Goal: Information Seeking & Learning: Check status

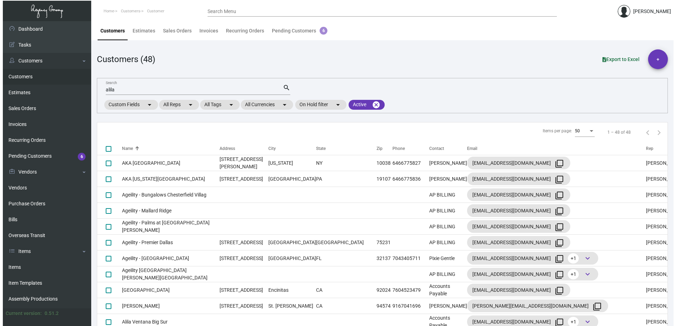
scroll to position [141, 0]
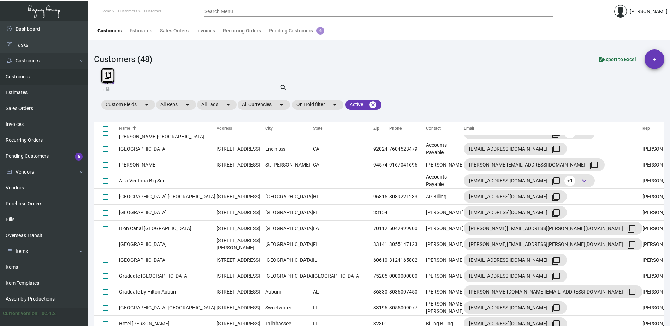
drag, startPoint x: 116, startPoint y: 89, endPoint x: 95, endPoint y: 86, distance: 20.4
click at [95, 86] on div "alila Search search Custom Fields arrow_drop_down All Reps arrow_drop_down All …" at bounding box center [379, 95] width 571 height 35
type input "freehand"
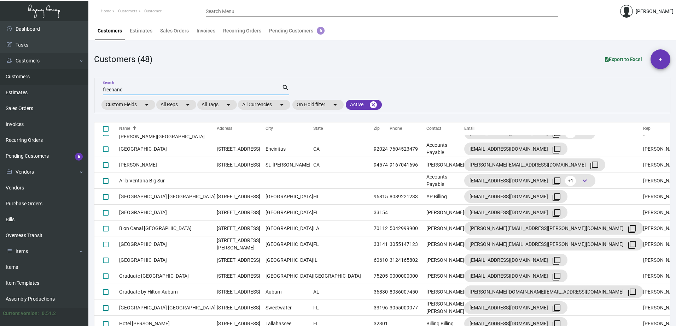
scroll to position [0, 0]
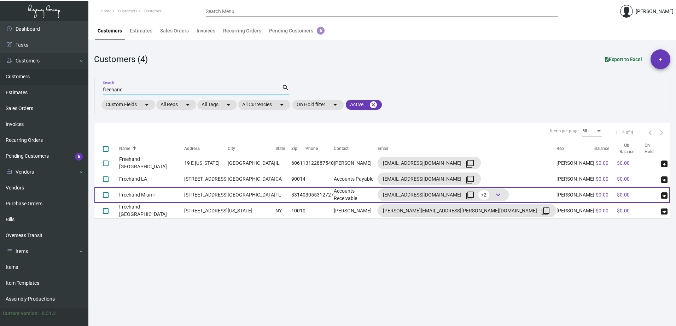
click at [154, 197] on td "Freehand Miami" at bounding box center [151, 195] width 65 height 16
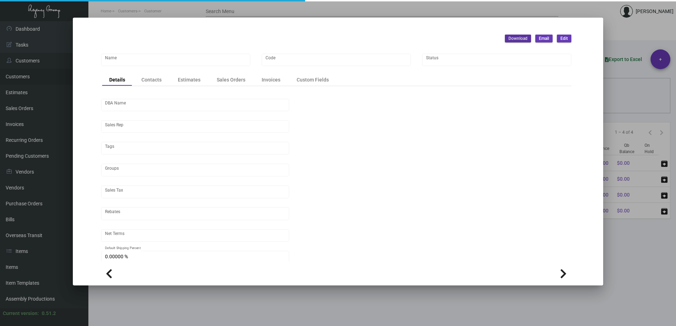
type input "Freehand Miami"
type input "645"
type input "[PERSON_NAME]"
type input "[GEOGRAPHIC_DATA]-[GEOGRAPHIC_DATA]"
type input "Net 30"
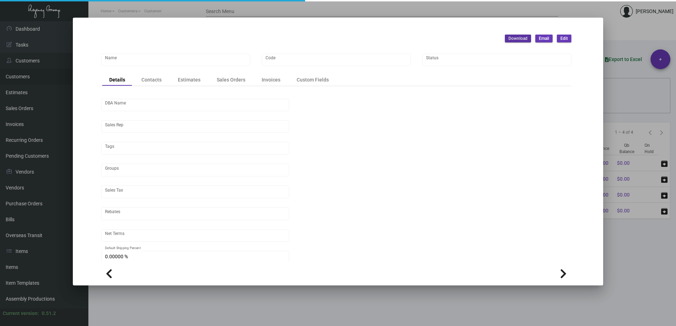
type input "United States Dollar $"
type input "$ 0.00"
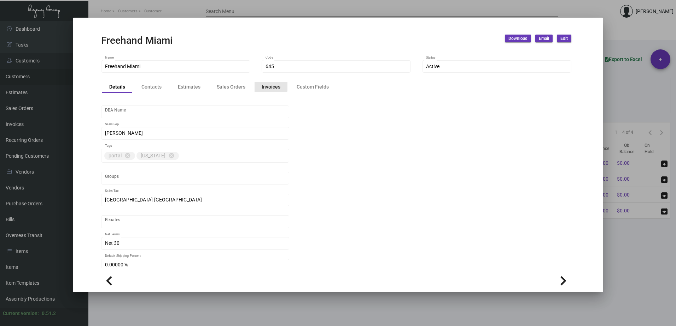
click at [266, 86] on div "Invoices" at bounding box center [270, 86] width 19 height 7
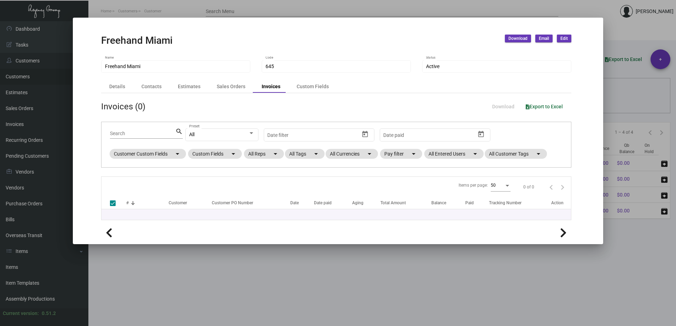
checkbox input "false"
